Goal: Task Accomplishment & Management: Use online tool/utility

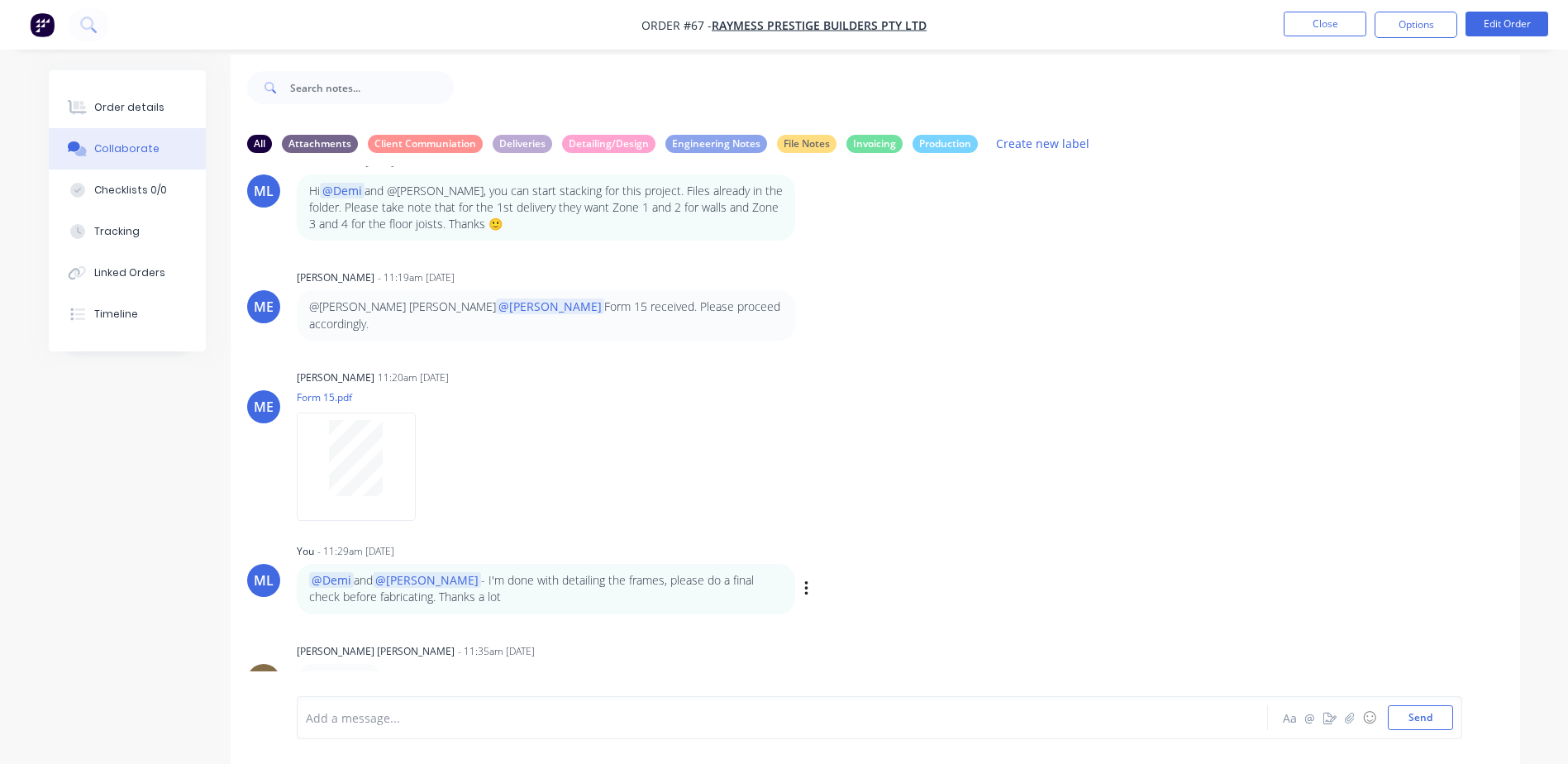
scroll to position [25, 0]
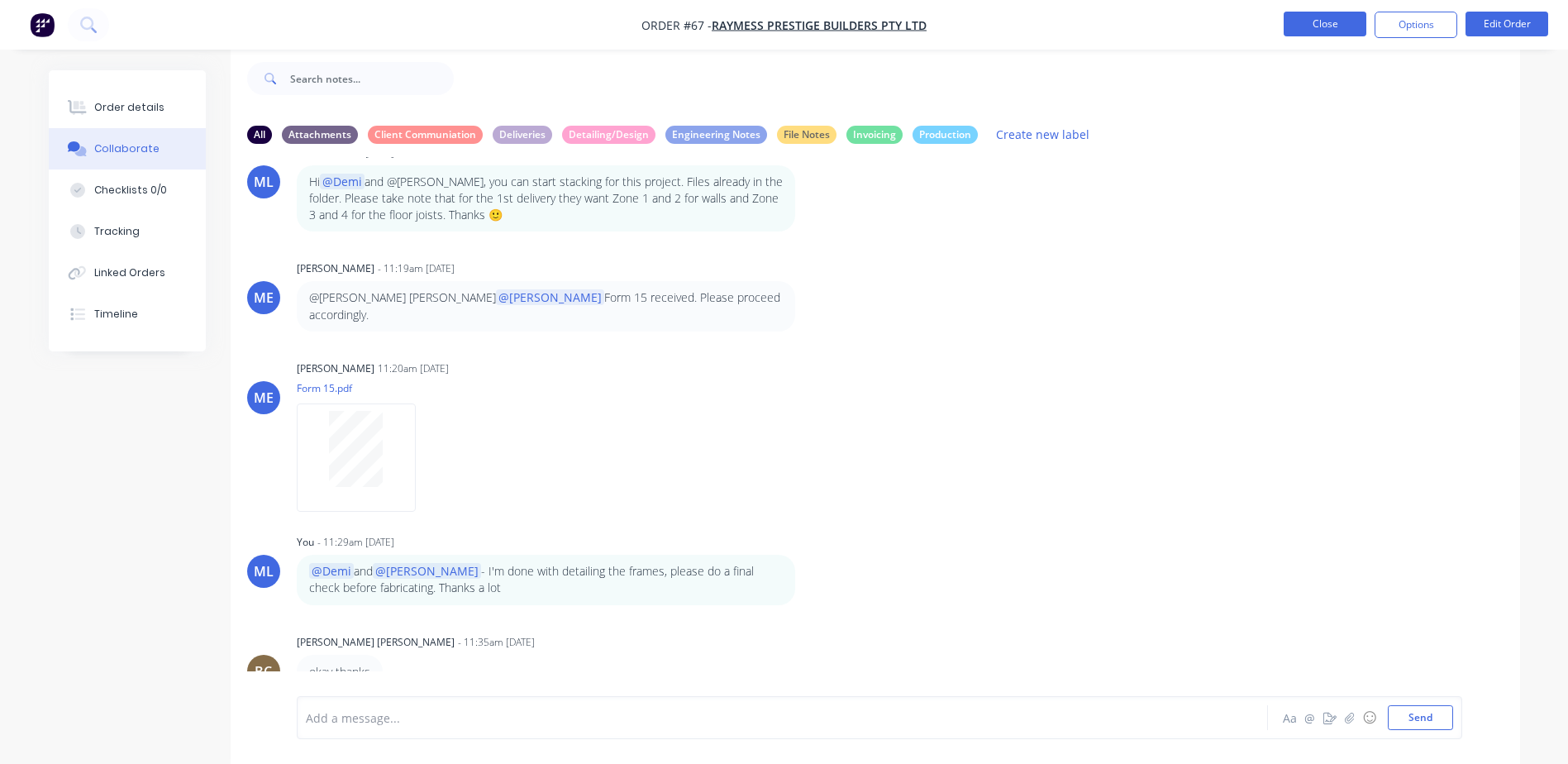
click at [1336, 13] on button "Close" at bounding box center [1324, 24] width 83 height 25
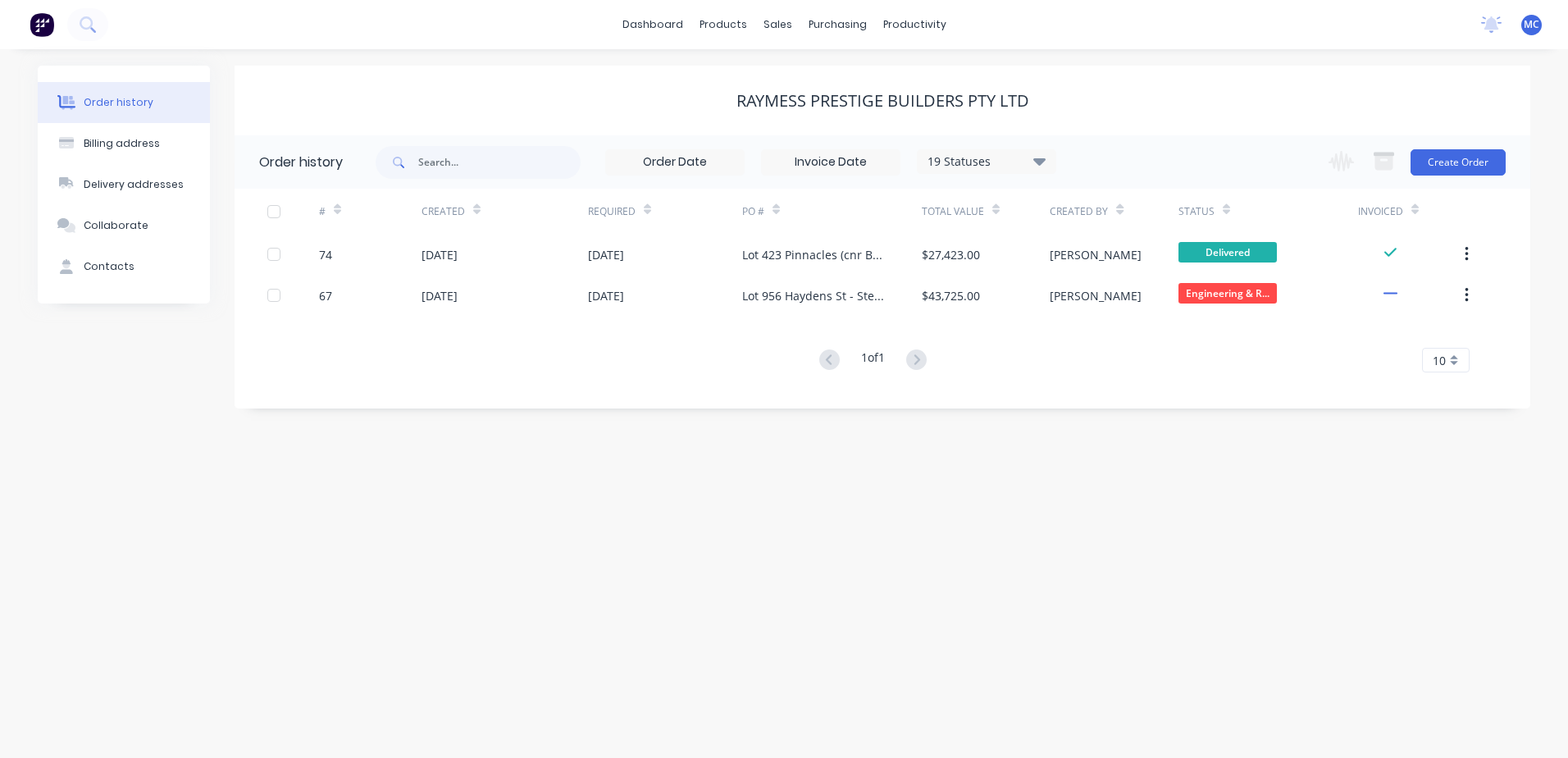
click at [86, 100] on div "Order history" at bounding box center [119, 102] width 70 height 14
click at [40, 20] on img at bounding box center [42, 25] width 25 height 25
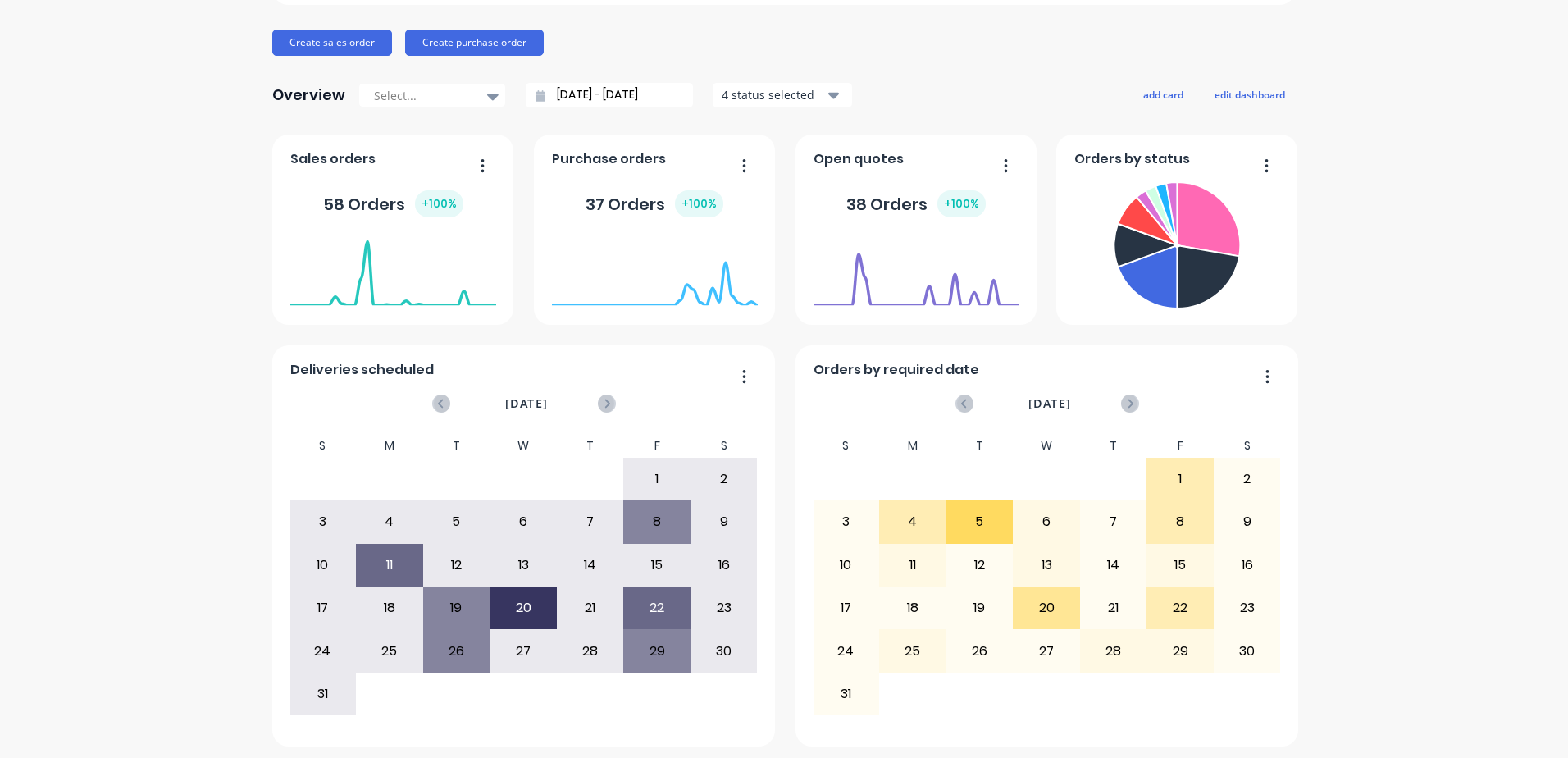
scroll to position [181, 0]
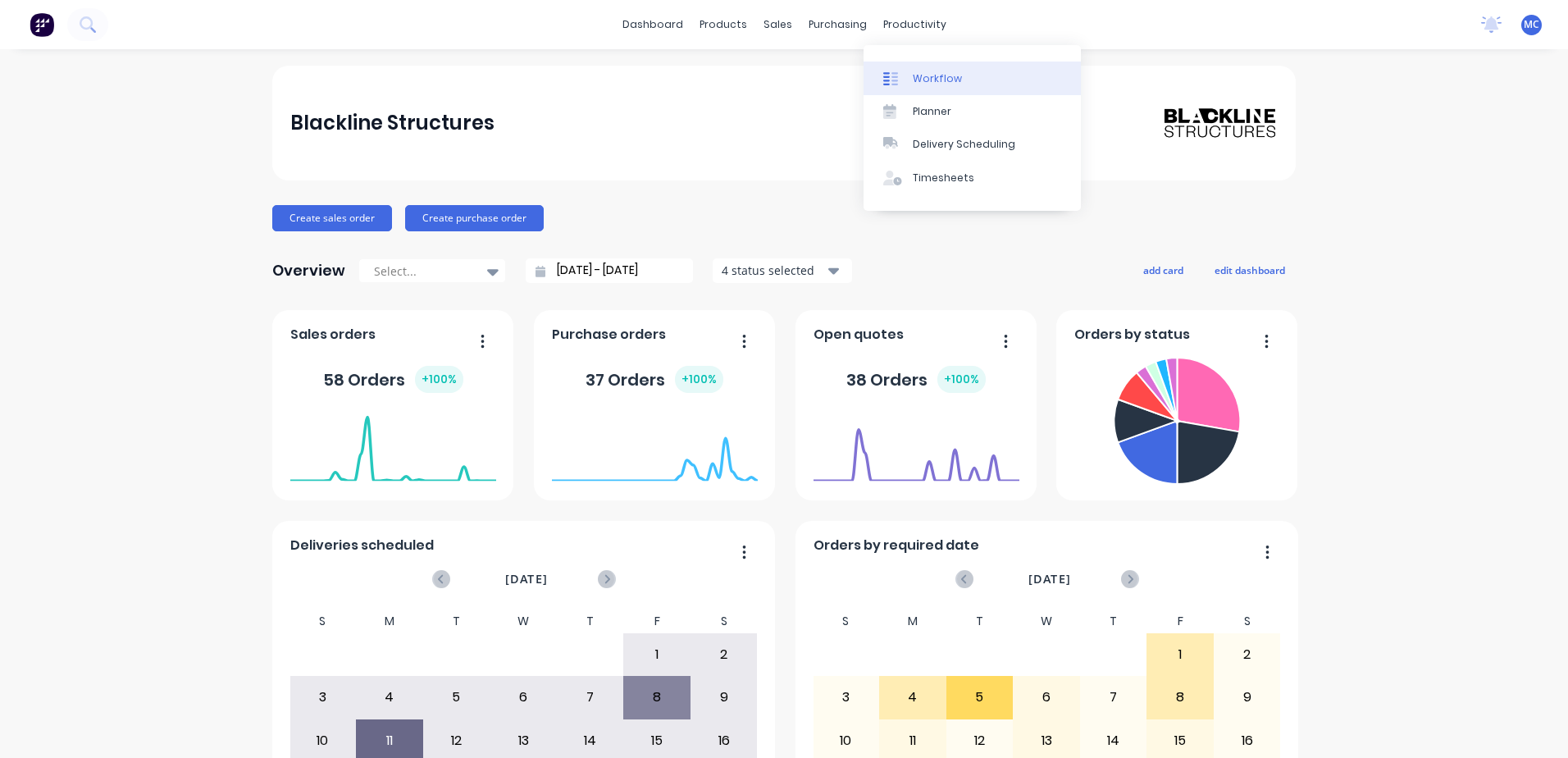
click at [936, 77] on div "Workflow" at bounding box center [938, 78] width 49 height 14
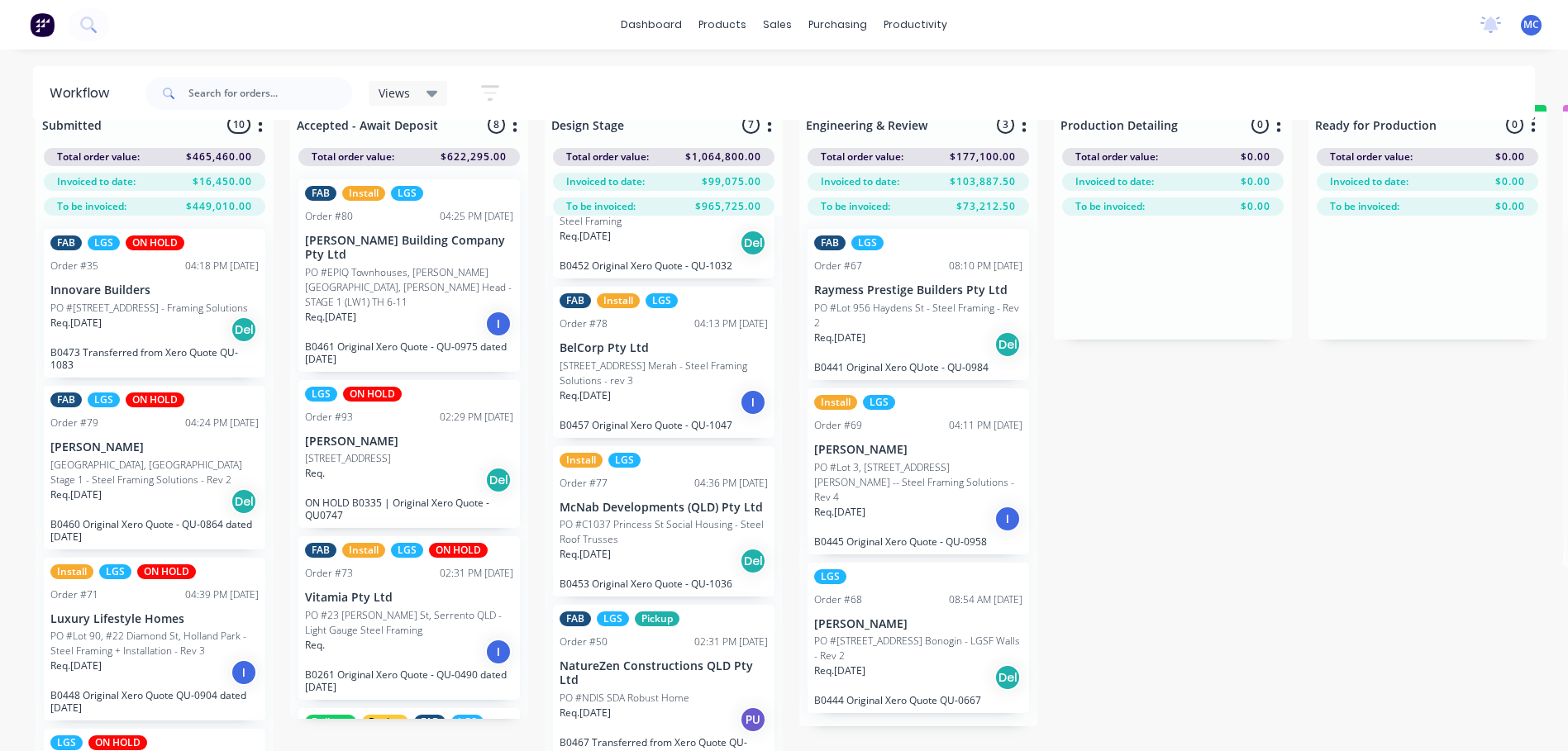
scroll to position [65, 0]
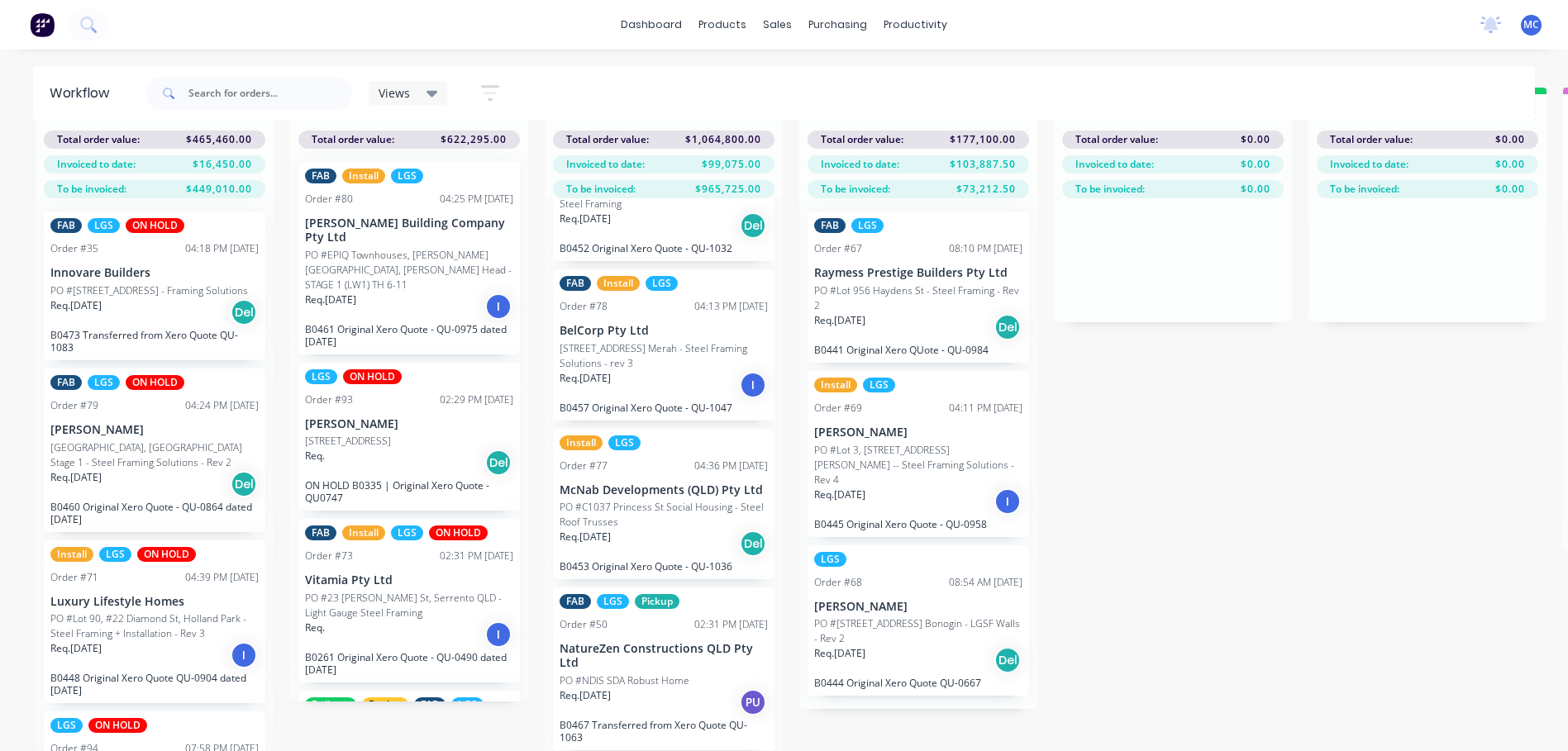
click at [927, 314] on div "Req. 04/08/25 Del" at bounding box center [919, 327] width 208 height 28
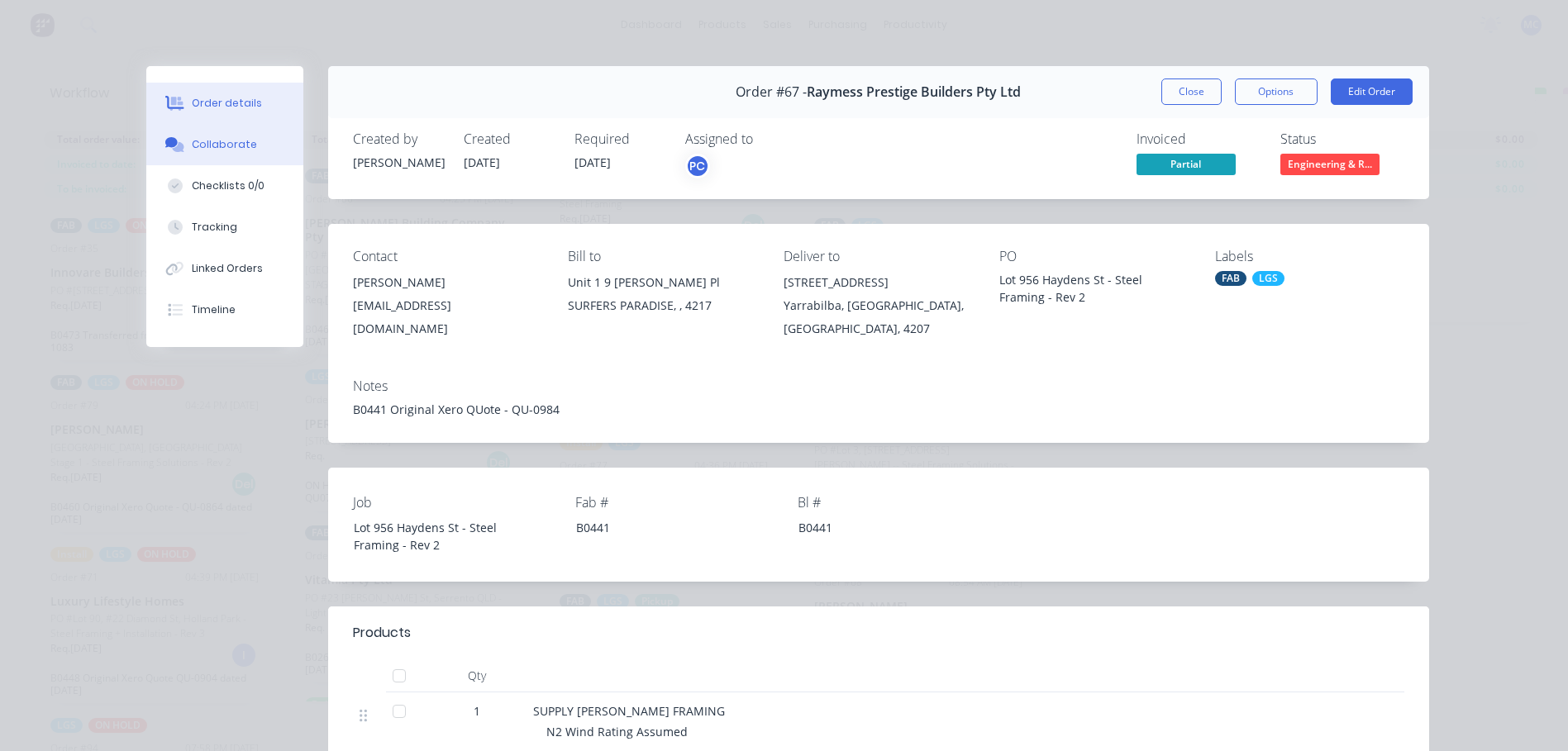
click at [186, 157] on button "Collaborate" at bounding box center [225, 144] width 157 height 41
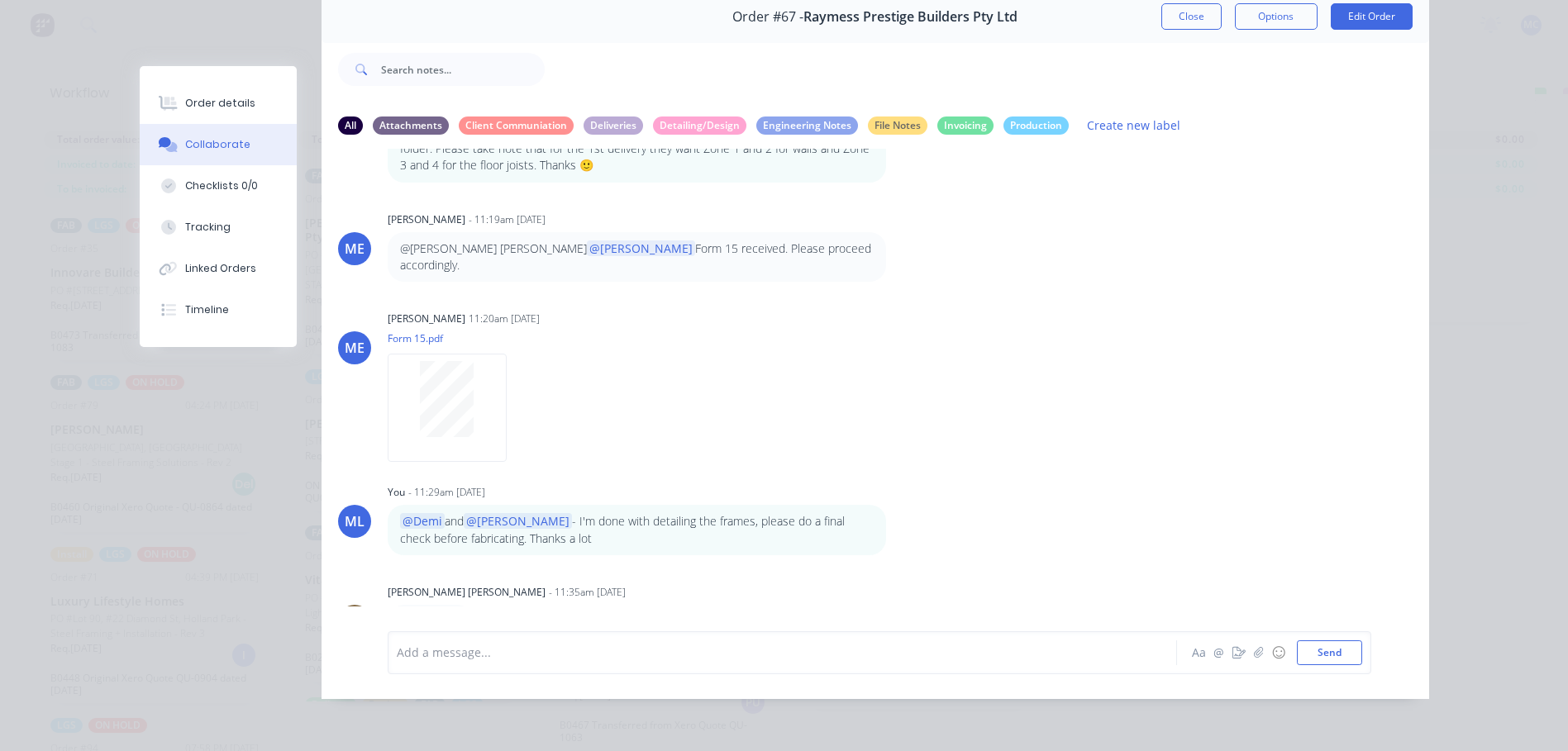
scroll to position [3159, 0]
click at [1165, 8] on button "Close" at bounding box center [1191, 16] width 61 height 26
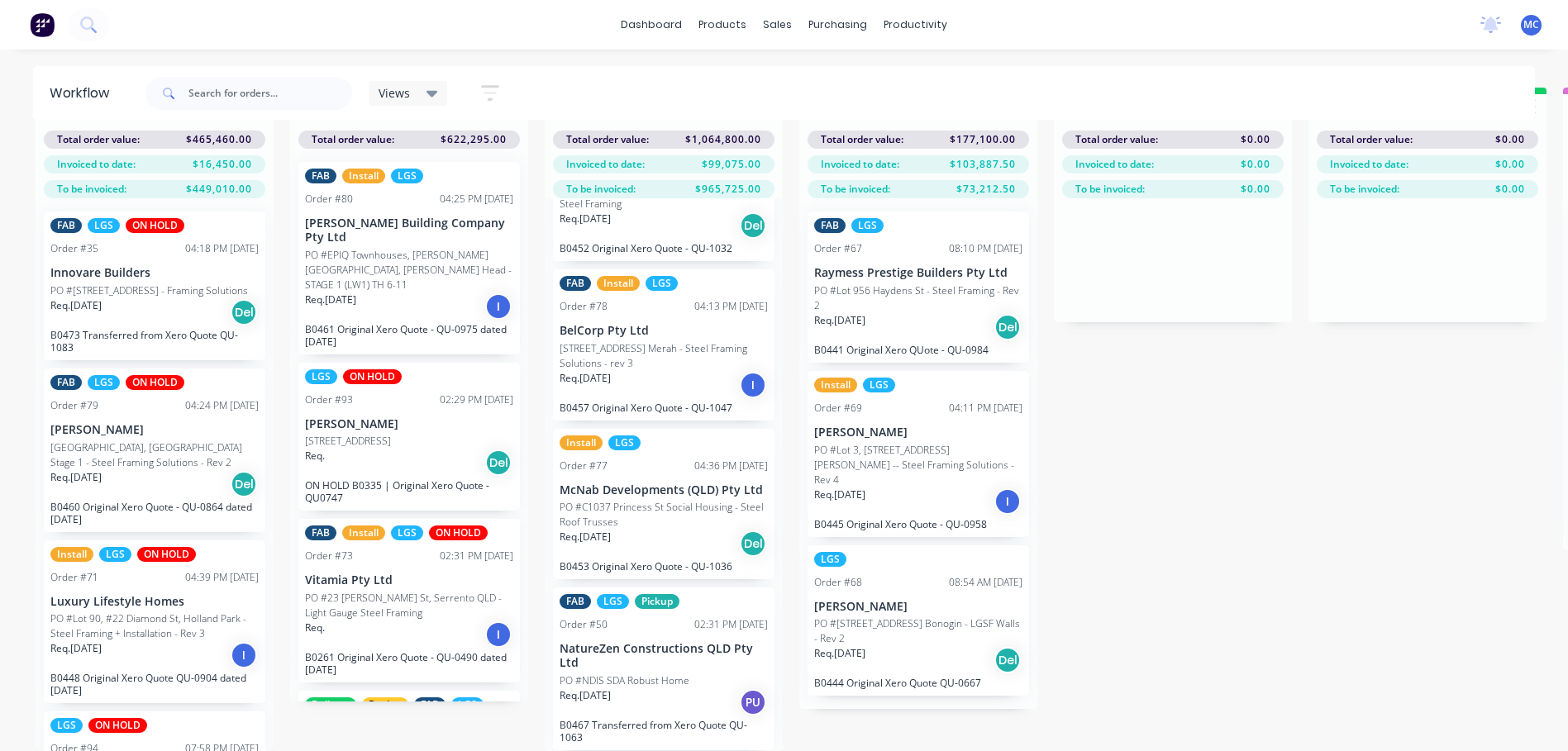
scroll to position [65, 0]
click at [87, 24] on icon at bounding box center [88, 24] width 15 height 15
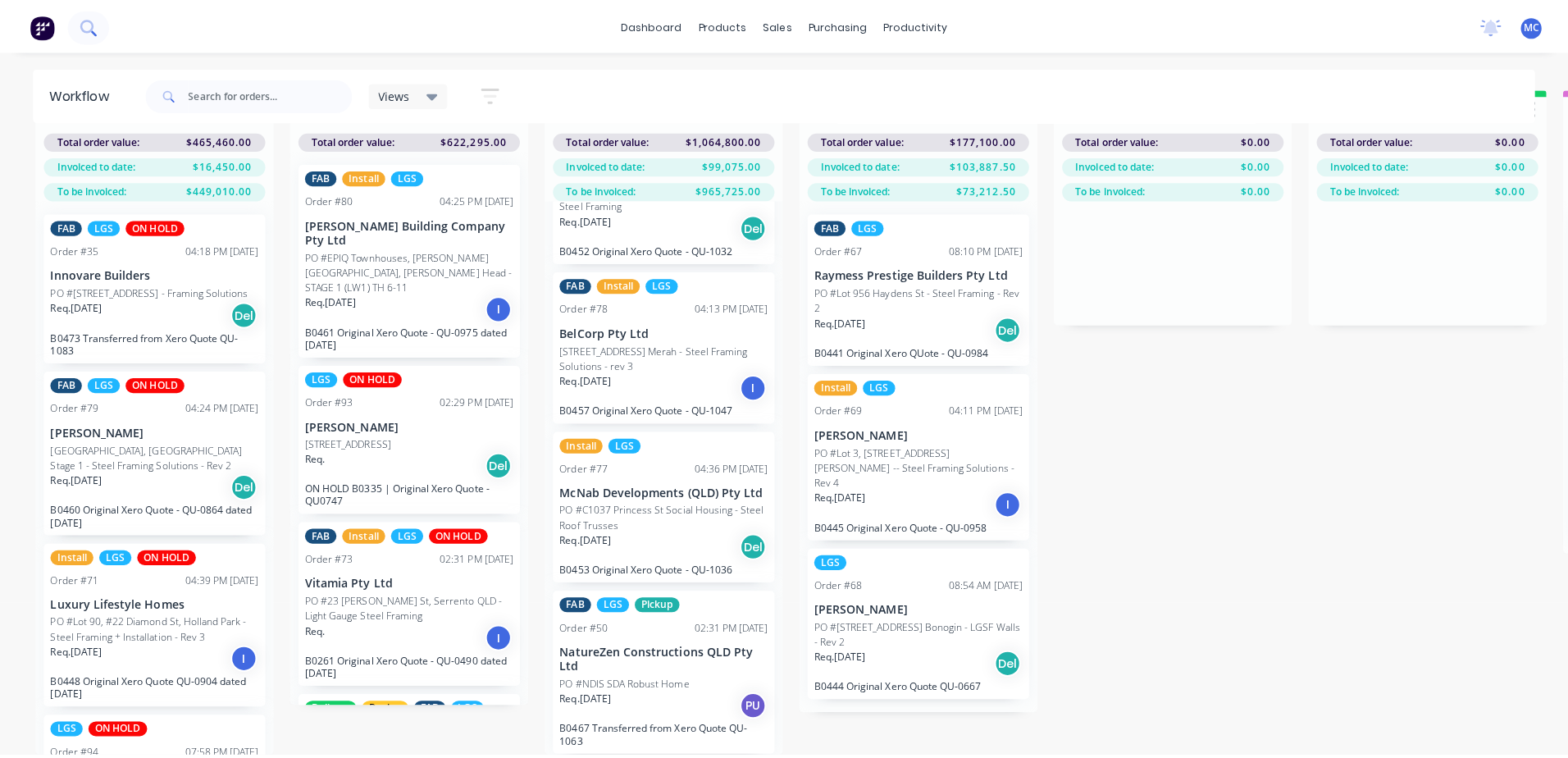
scroll to position [53, 0]
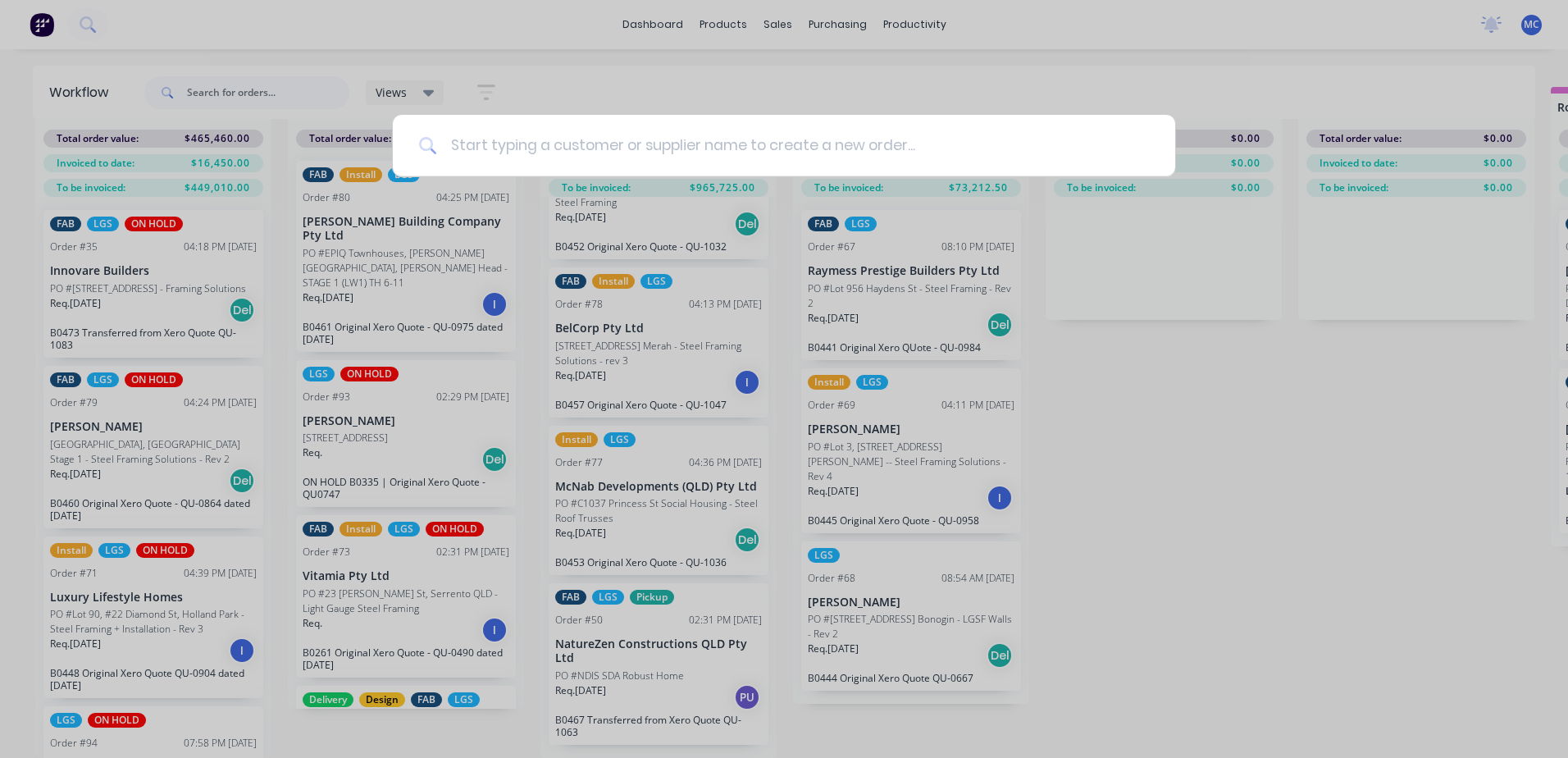
click at [482, 149] on input at bounding box center [794, 145] width 712 height 62
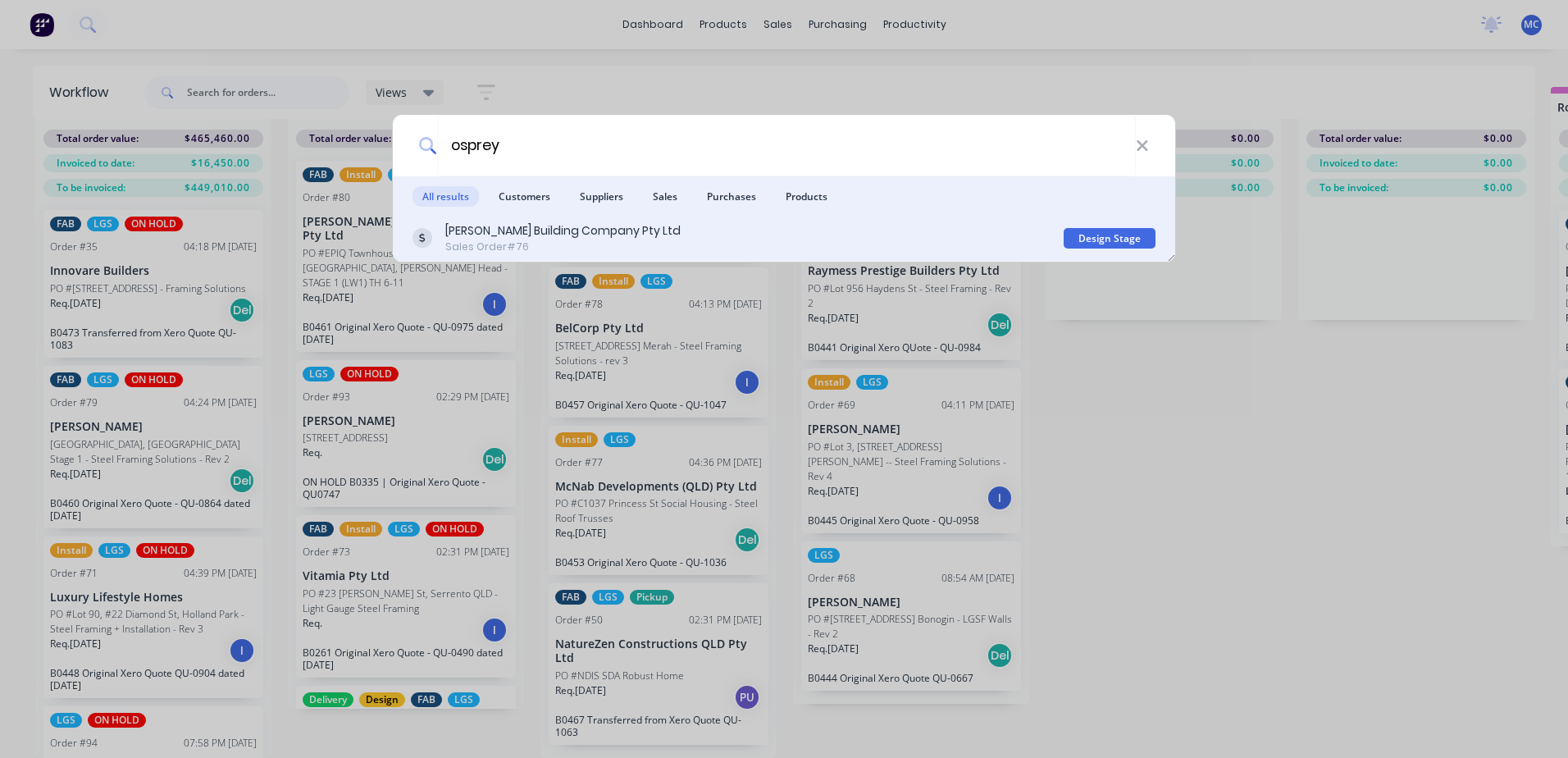
type input "osprey"
click at [653, 231] on div "[PERSON_NAME] Building Company Pty Ltd" at bounding box center [563, 231] width 236 height 17
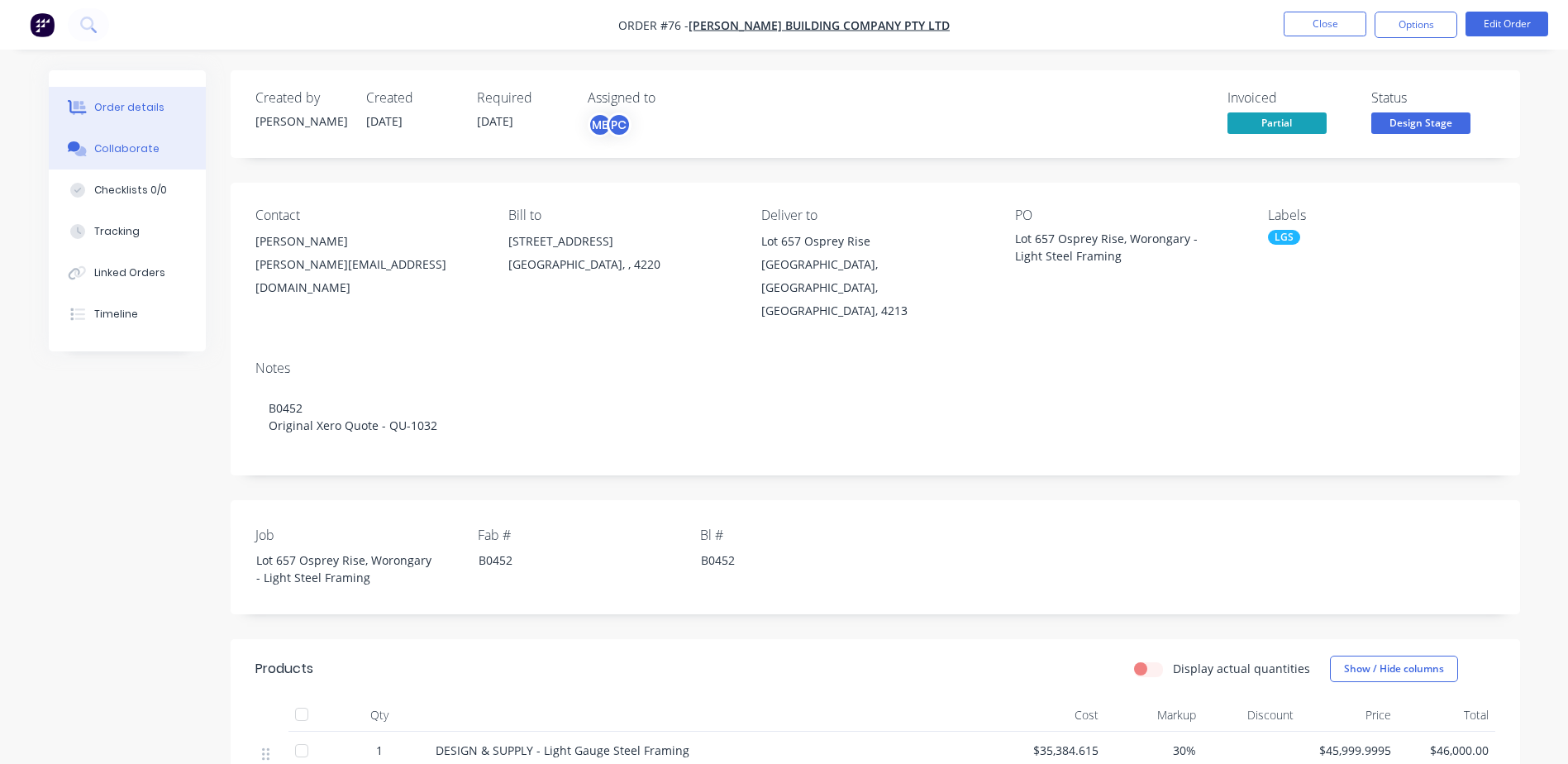
click at [138, 156] on button "Collaborate" at bounding box center [127, 149] width 157 height 41
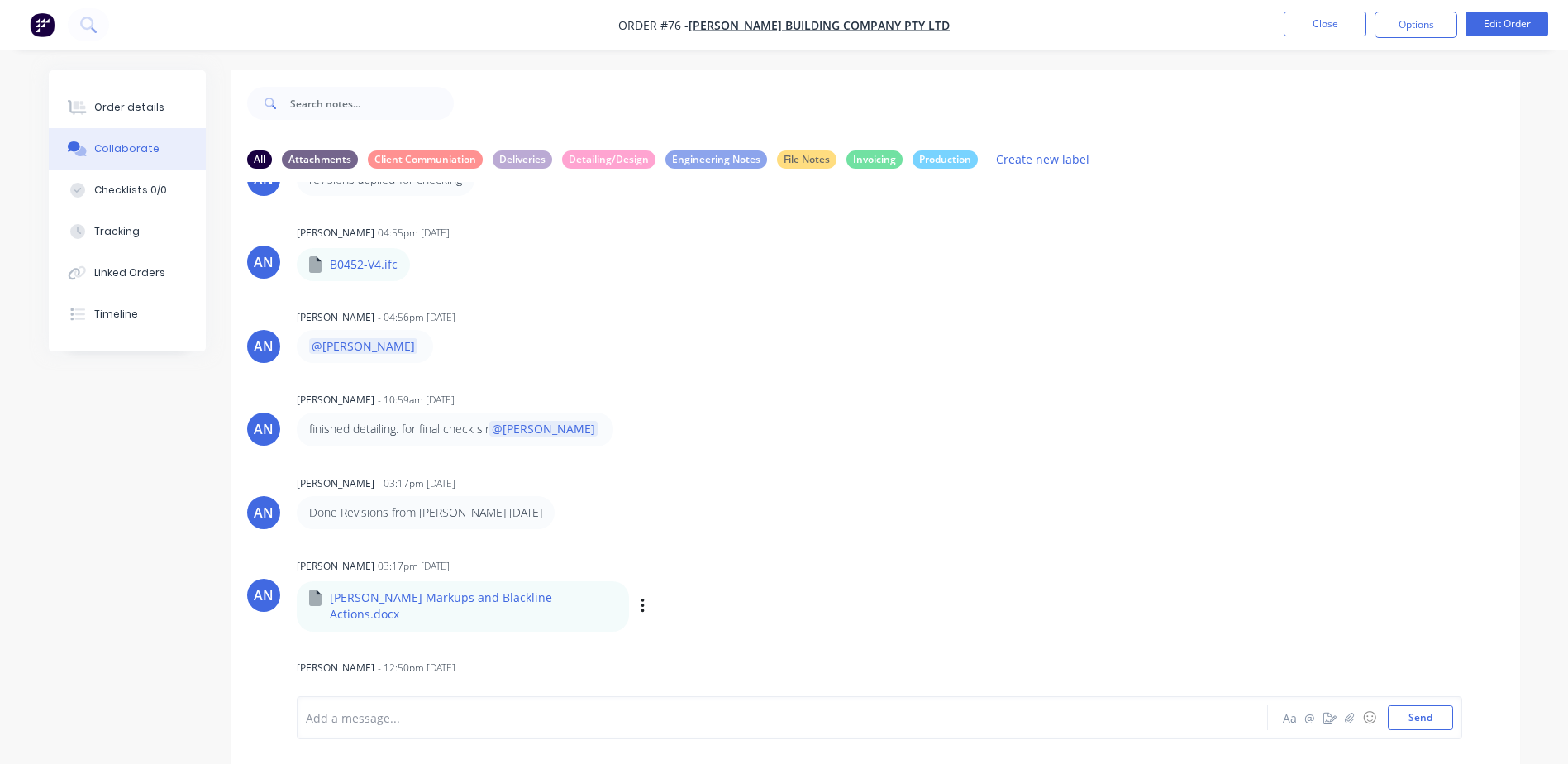
scroll to position [25, 0]
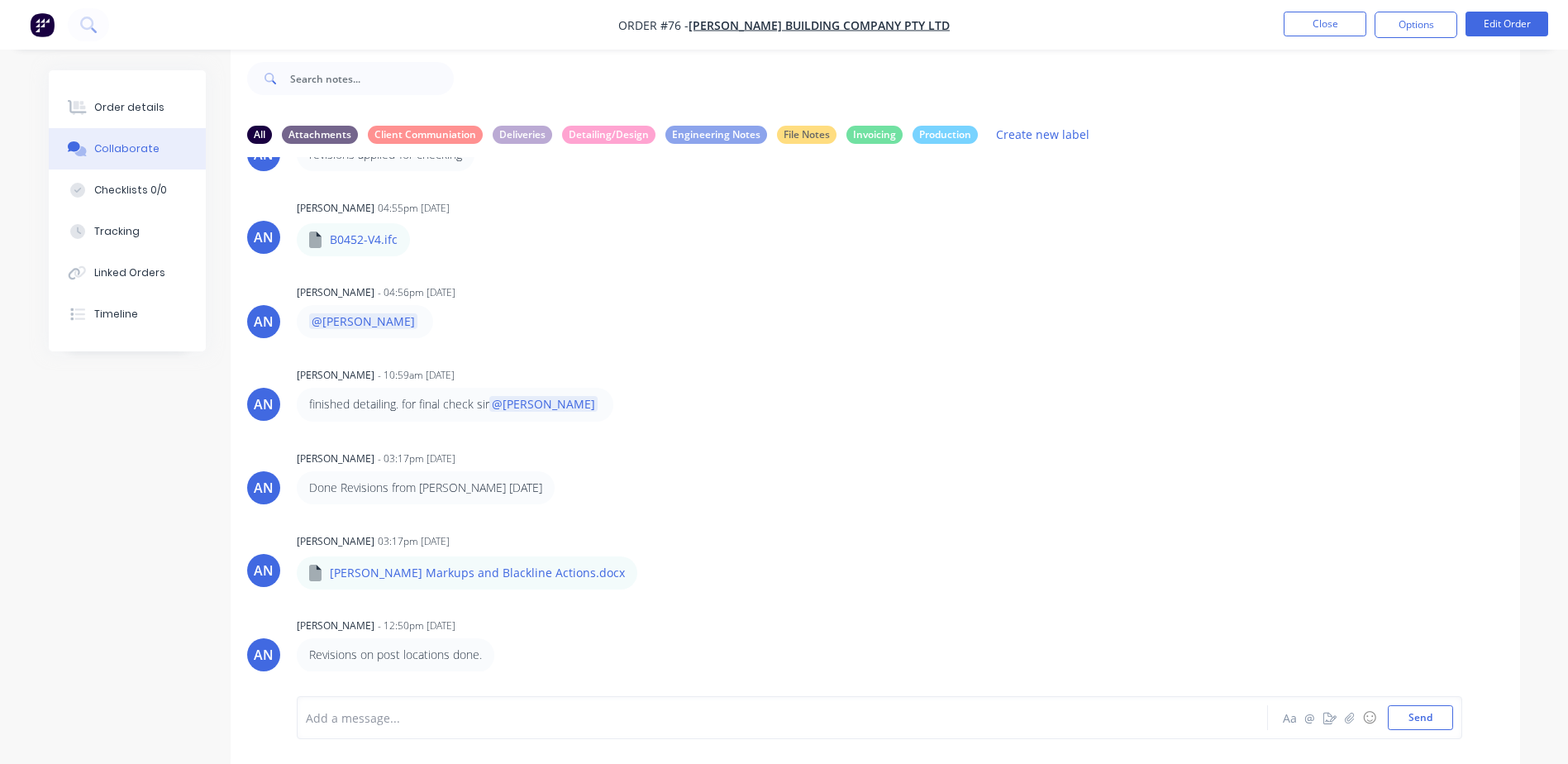
click at [355, 705] on div "Add a message..." at bounding box center [736, 717] width 860 height 25
click at [1327, 17] on button "Close" at bounding box center [1324, 24] width 83 height 25
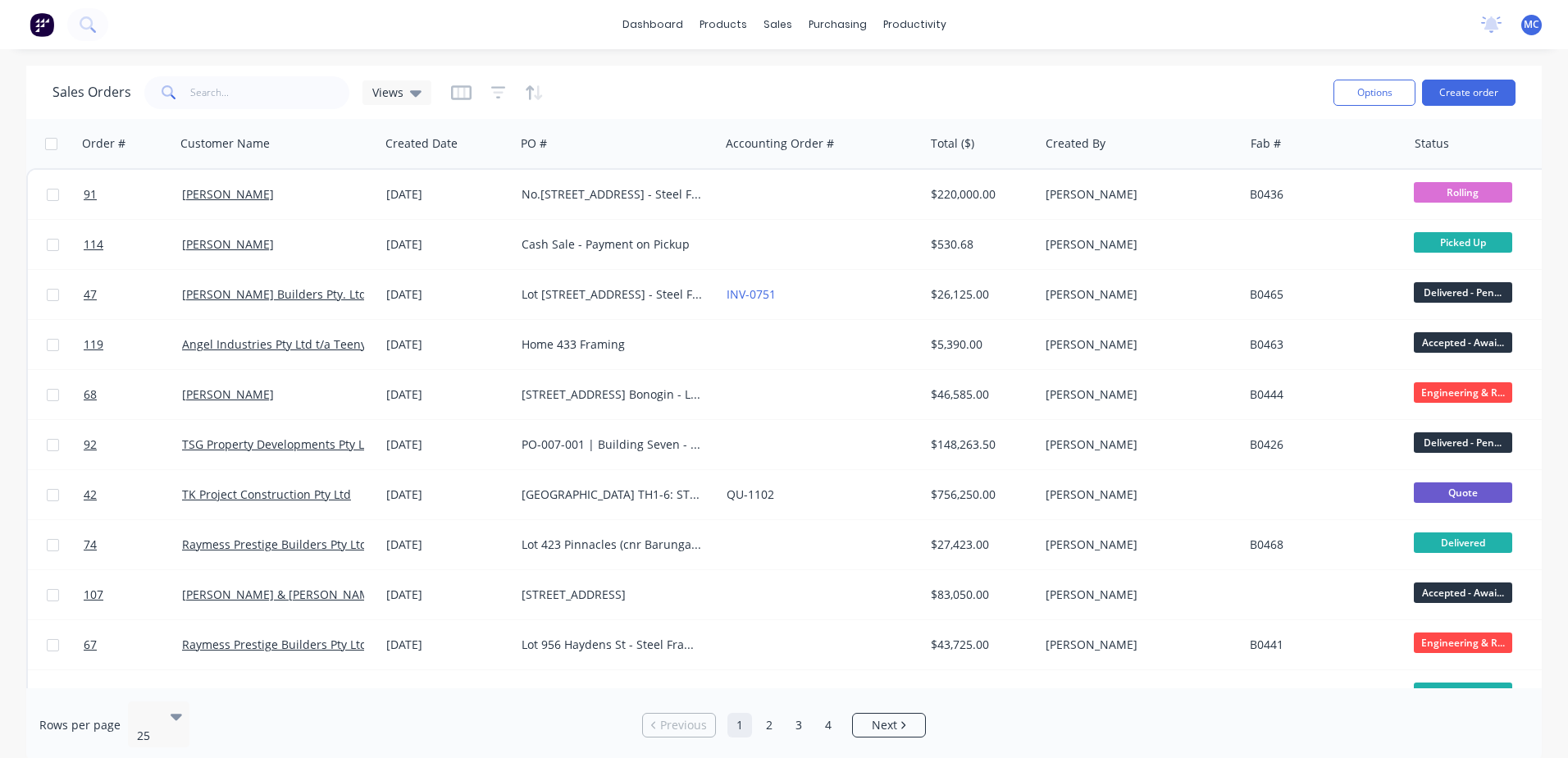
click at [41, 22] on img at bounding box center [42, 25] width 25 height 25
